Goal: Entertainment & Leisure: Consume media (video, audio)

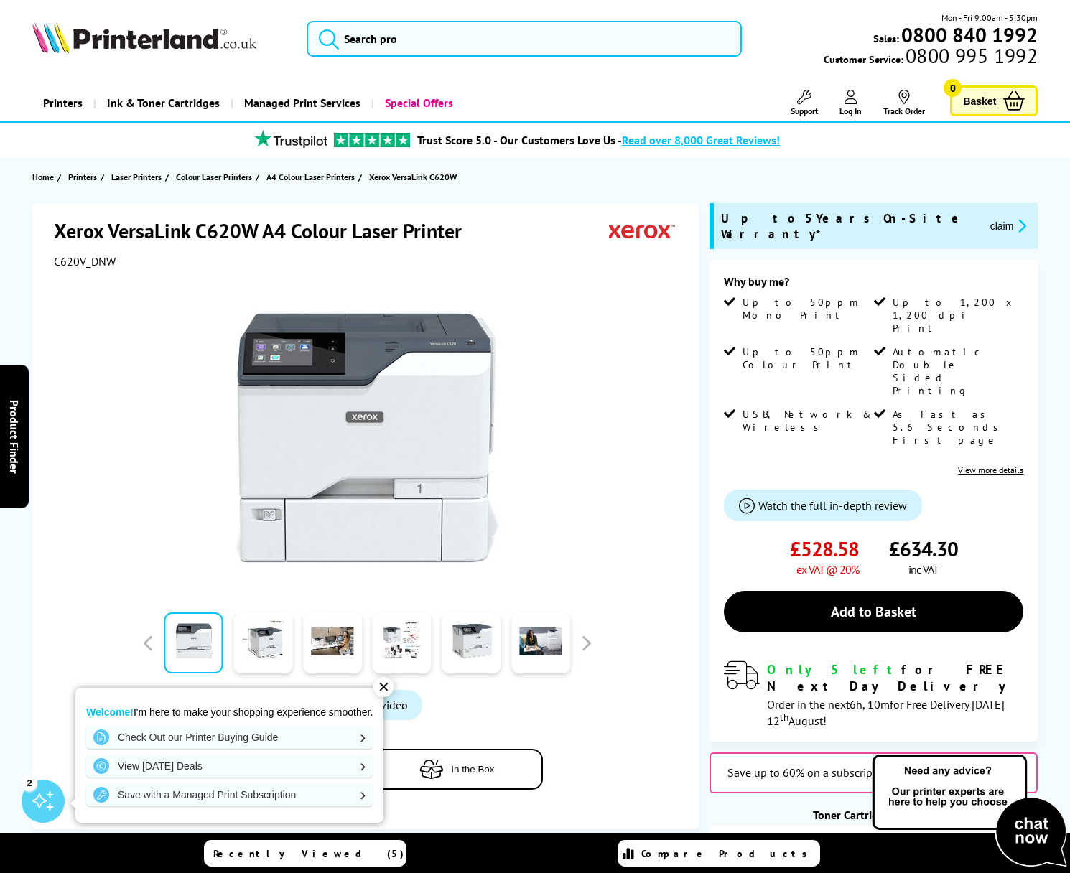
click at [832, 498] on span "Watch the full in-depth review" at bounding box center [832, 505] width 149 height 14
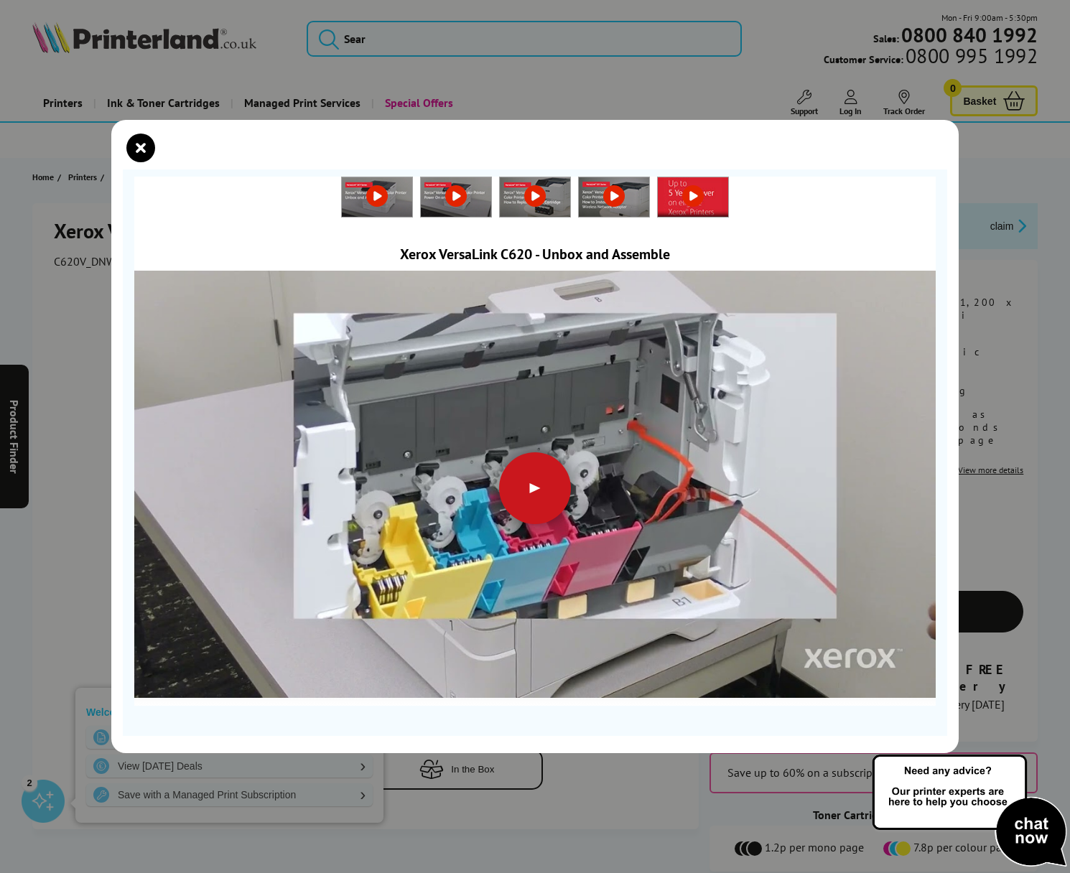
click at [558, 493] on div at bounding box center [535, 488] width 72 height 72
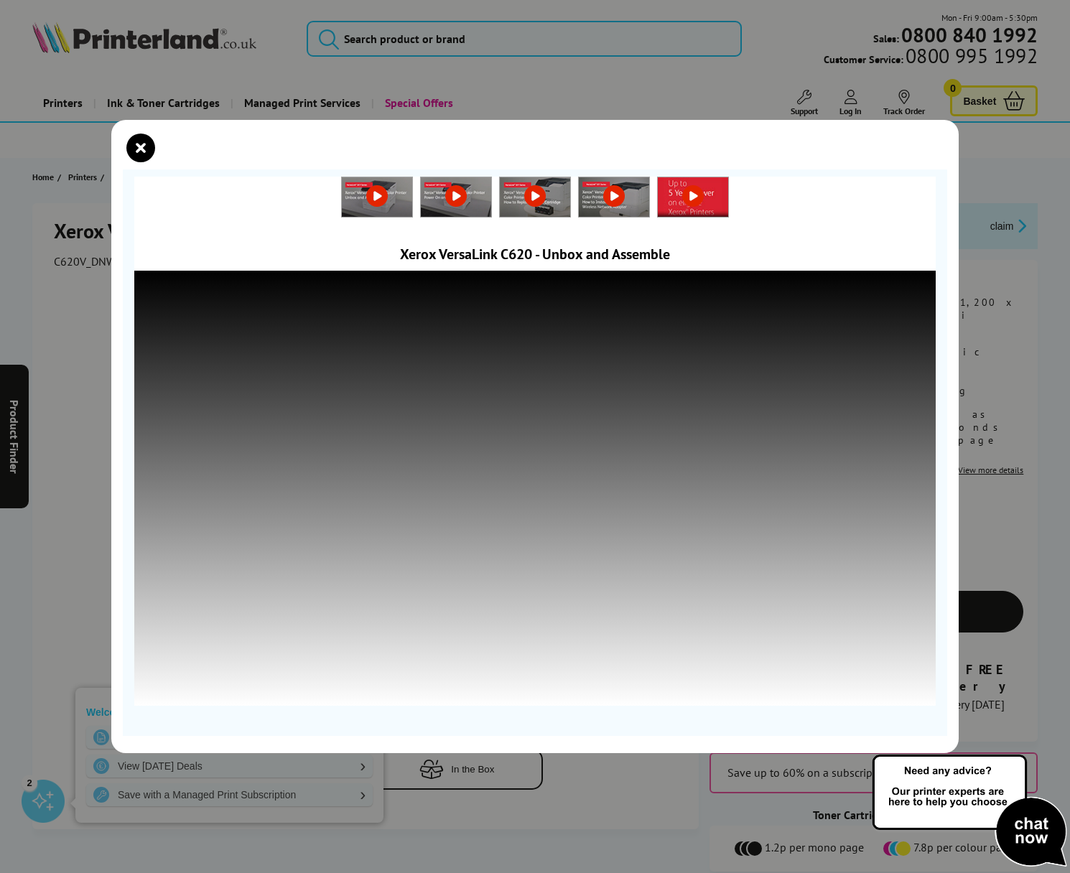
click at [412, 207] on img at bounding box center [377, 196] width 70 height 39
click at [141, 158] on icon "close modal" at bounding box center [140, 148] width 29 height 29
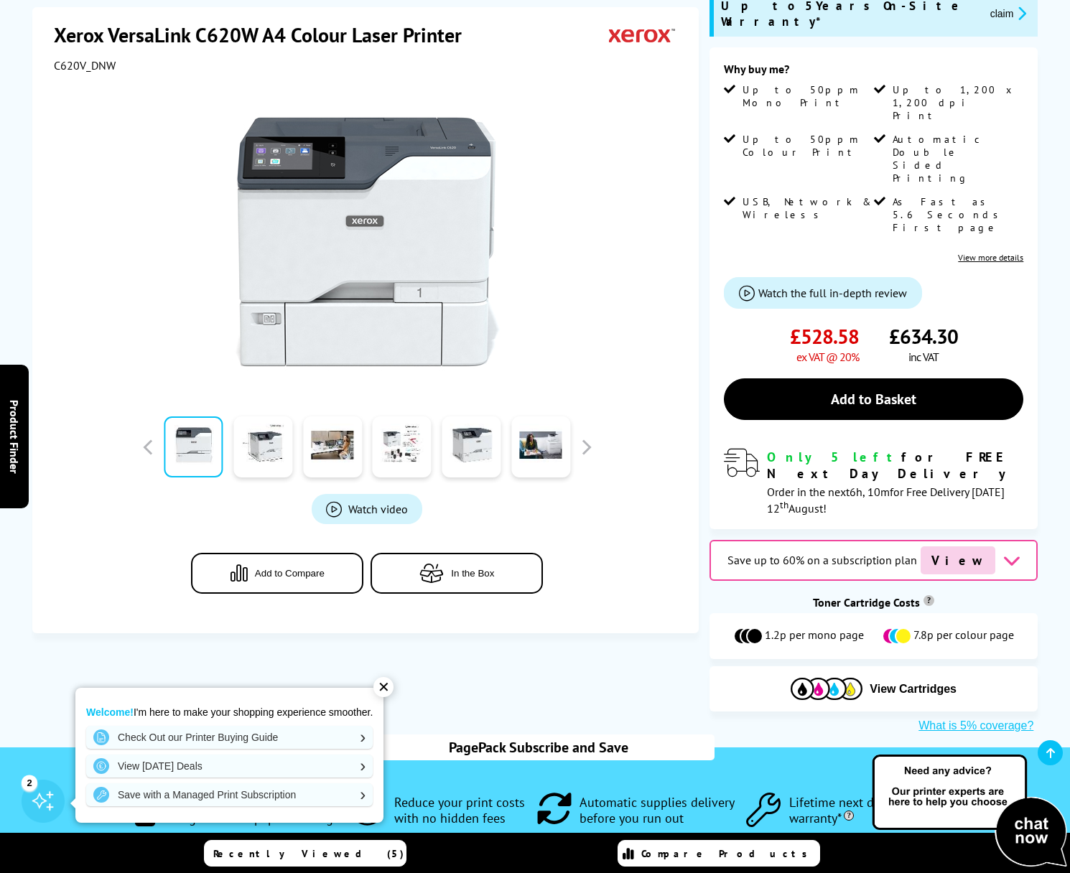
scroll to position [222, 0]
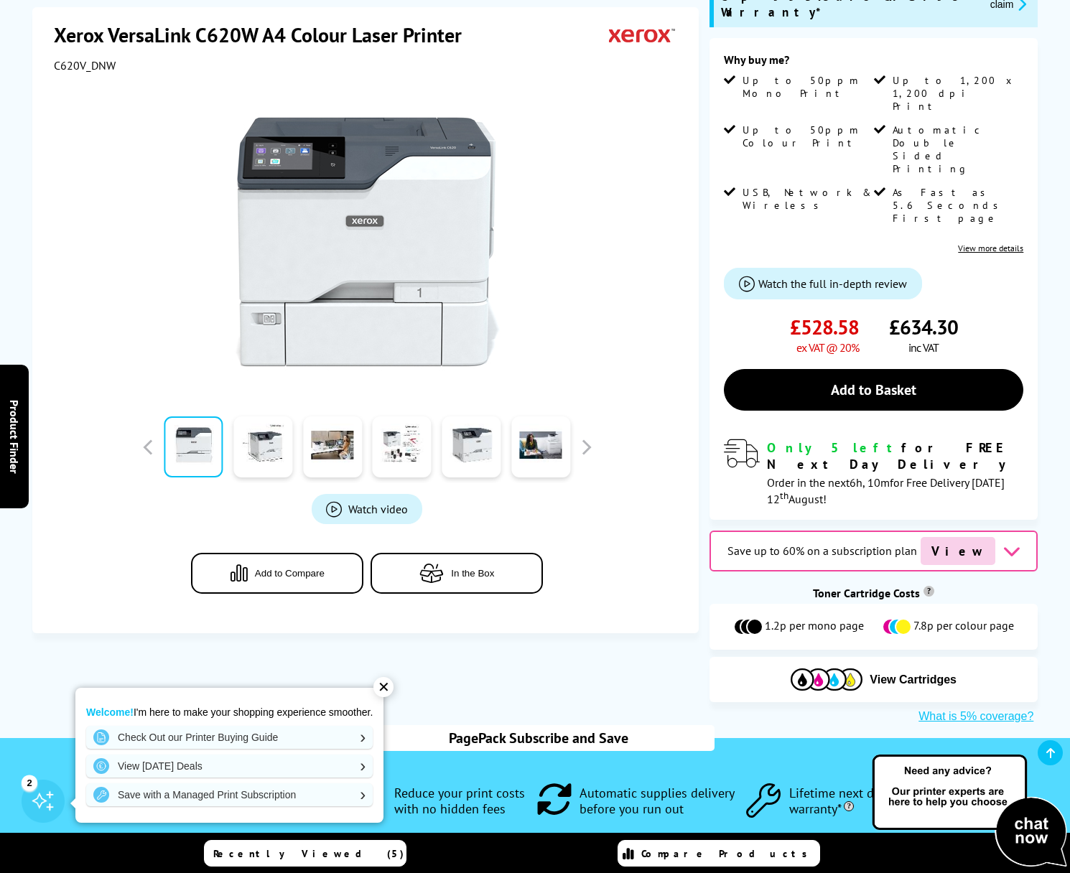
click at [387, 683] on div "✕" at bounding box center [383, 687] width 20 height 20
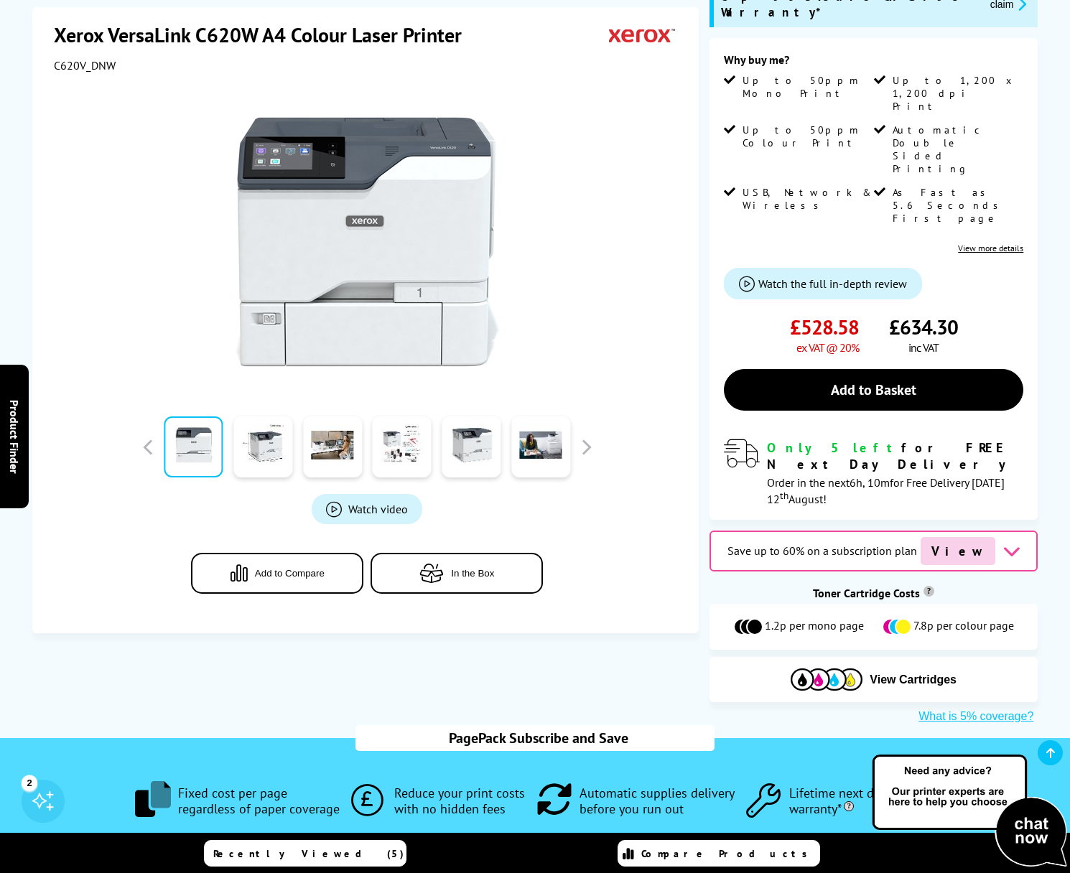
scroll to position [0, 0]
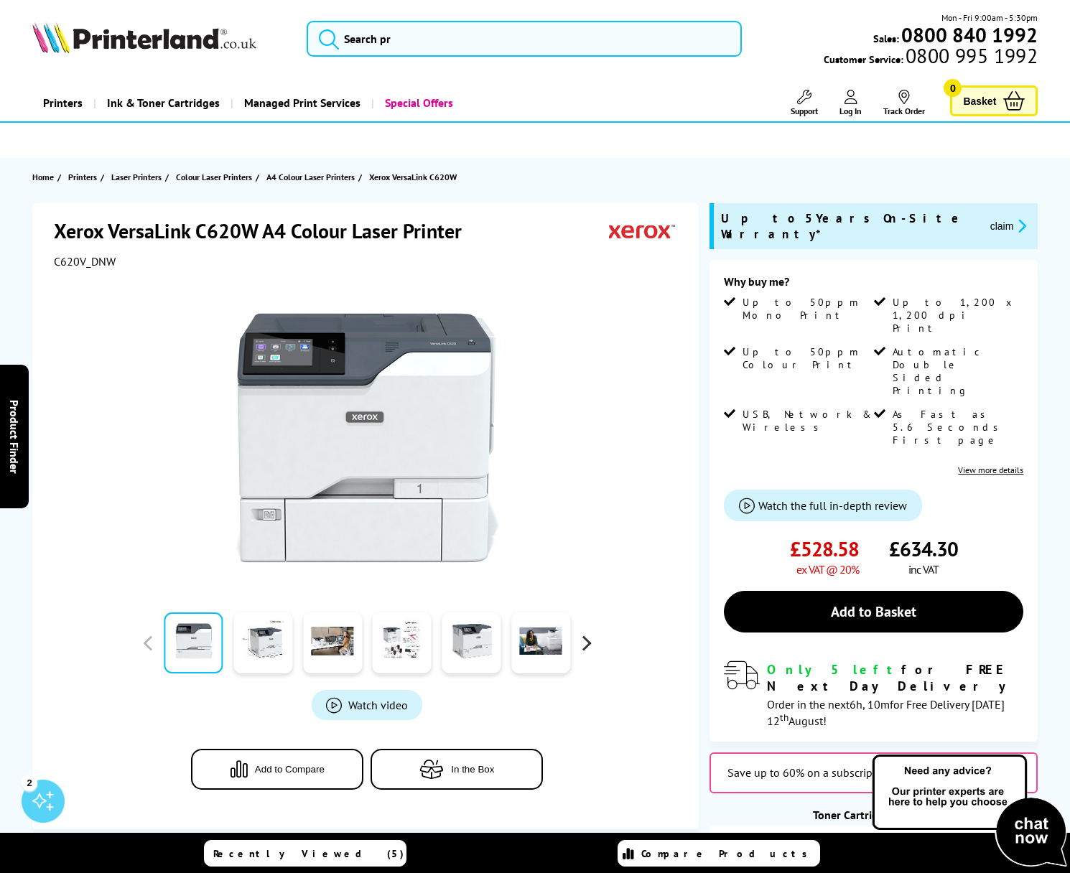
click at [585, 651] on button "button" at bounding box center [586, 643] width 22 height 22
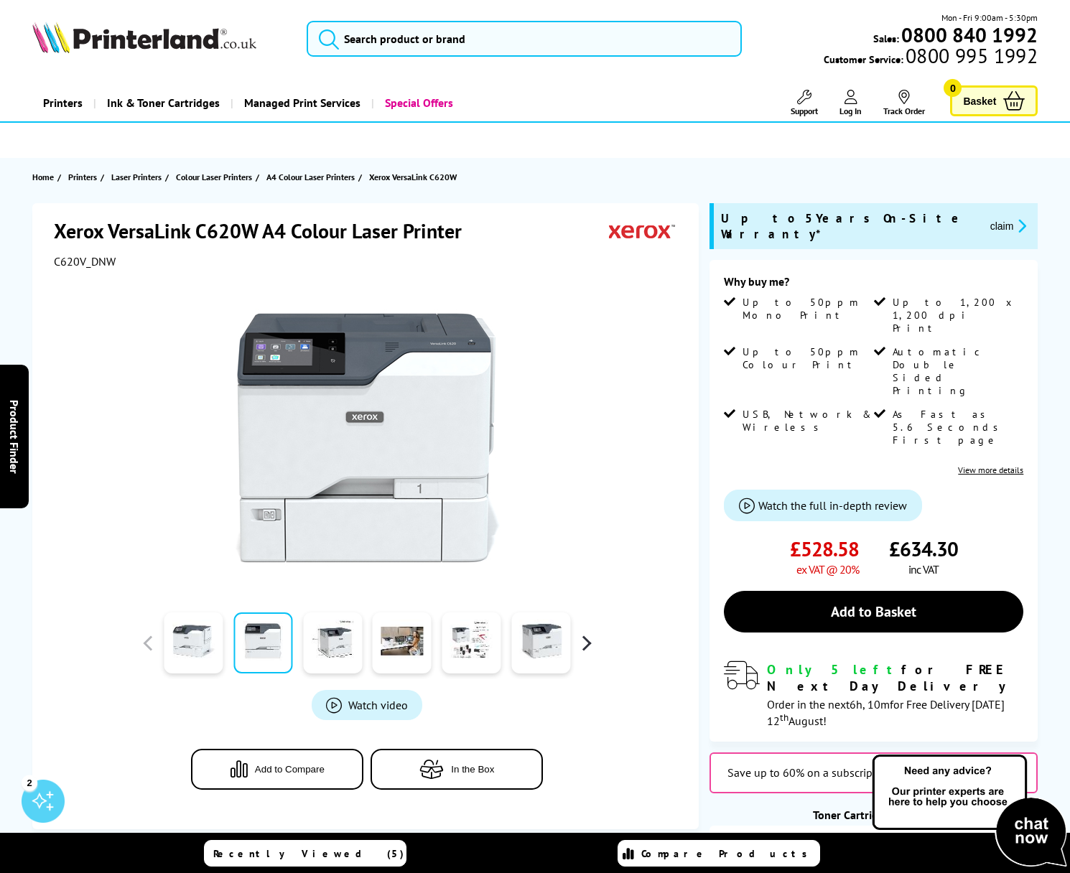
click at [585, 651] on button "button" at bounding box center [586, 643] width 22 height 22
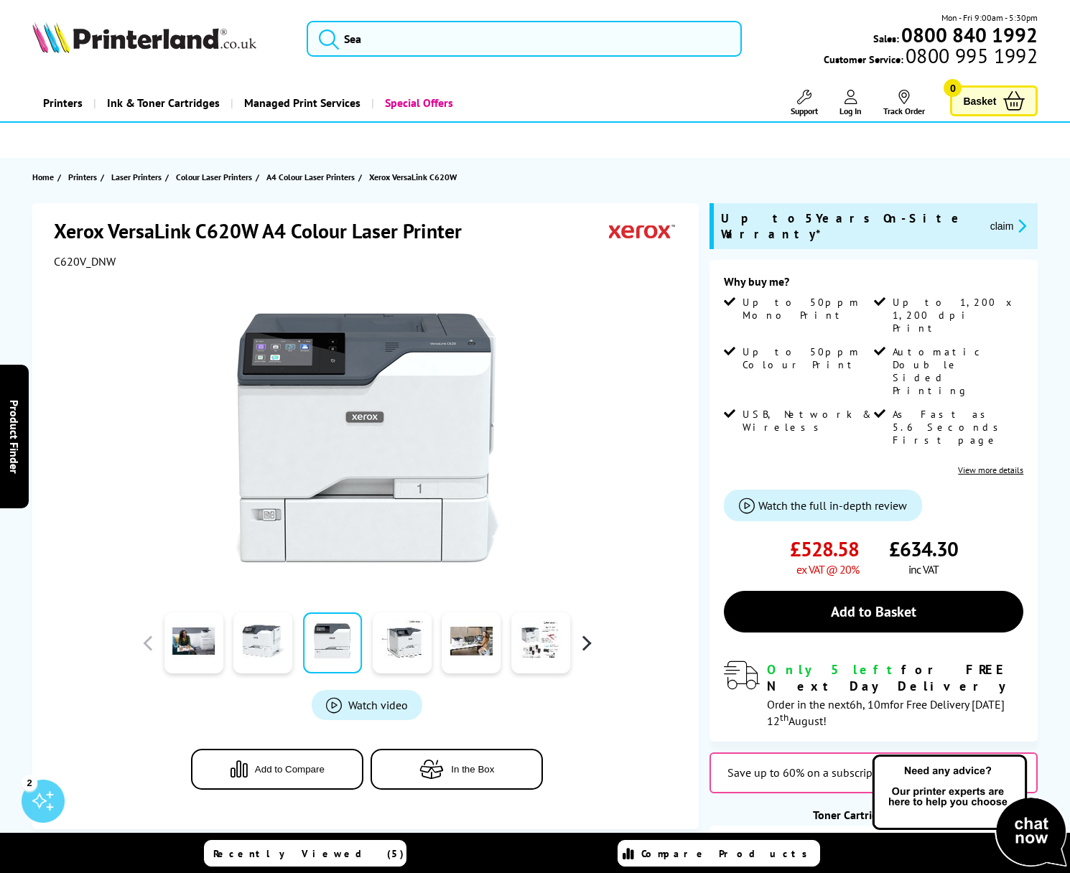
click at [585, 651] on button "button" at bounding box center [586, 643] width 22 height 22
